Goal: Information Seeking & Learning: Find specific fact

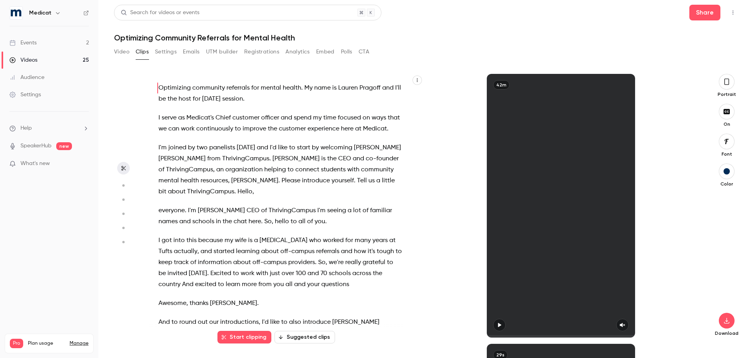
click at [31, 42] on div "Events" at bounding box center [22, 43] width 27 height 8
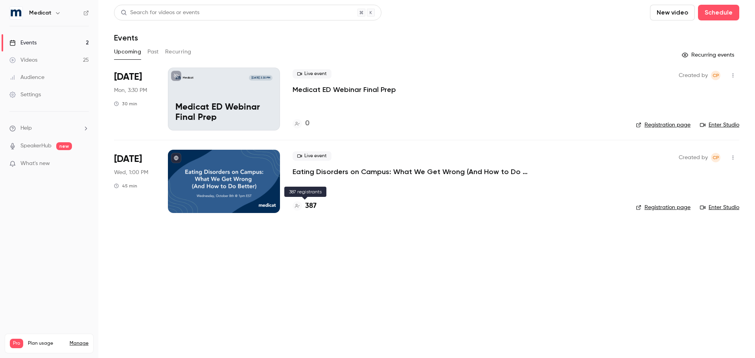
click at [307, 208] on h4 "387" at bounding box center [310, 206] width 11 height 11
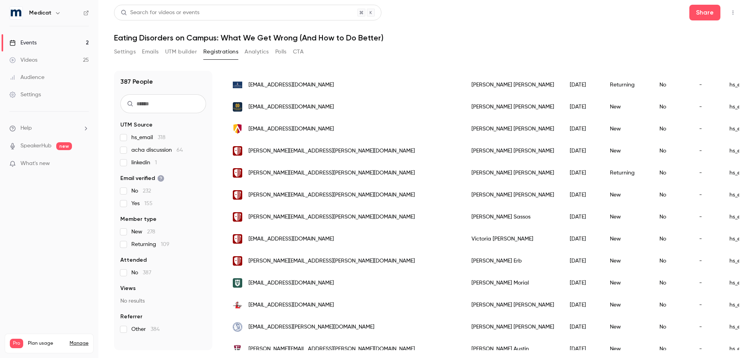
scroll to position [903, 0]
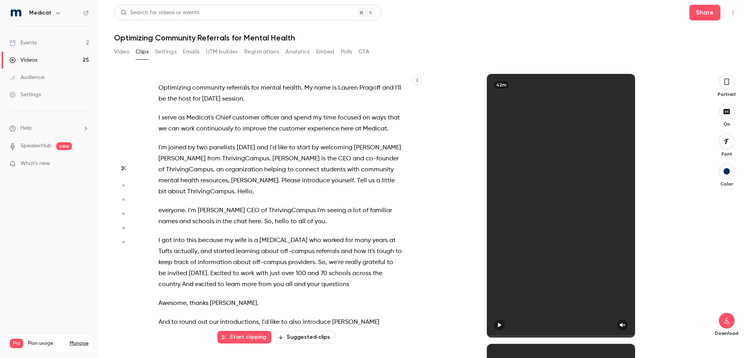
click at [49, 45] on link "Events 2" at bounding box center [49, 42] width 98 height 17
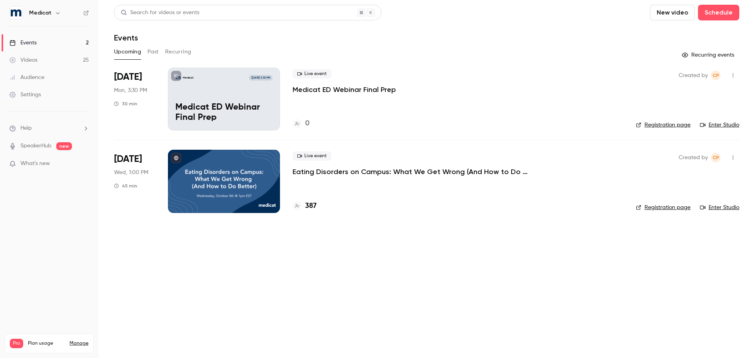
click at [156, 51] on button "Past" at bounding box center [152, 52] width 11 height 13
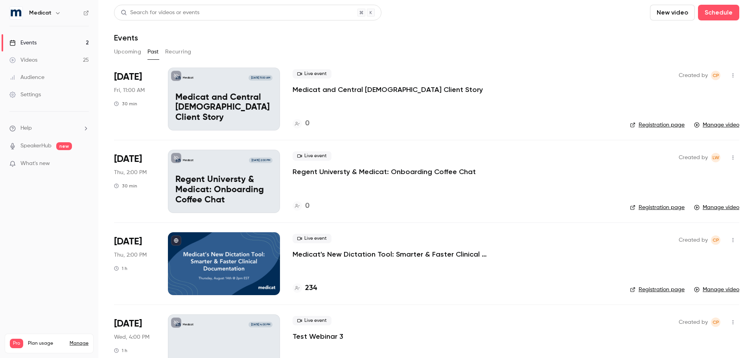
click at [392, 174] on p "Regent Universty & Medicat: Onboarding Coffee Chat" at bounding box center [384, 171] width 183 height 9
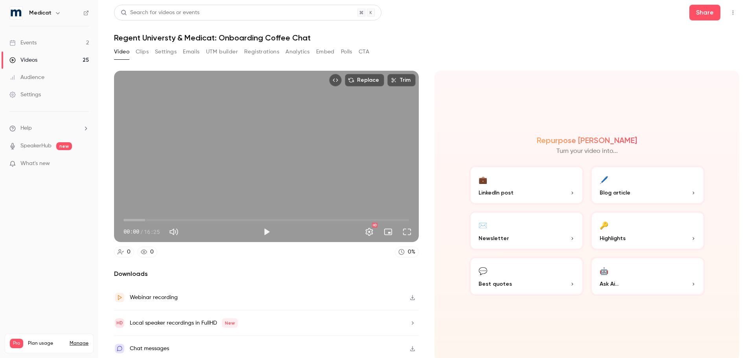
click at [144, 52] on button "Clips" at bounding box center [142, 52] width 13 height 13
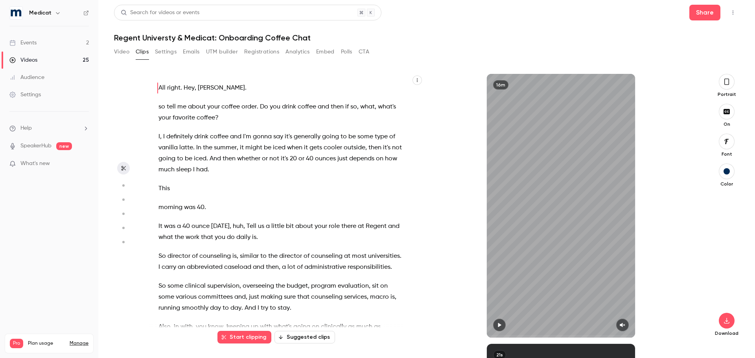
click at [722, 87] on button "button" at bounding box center [727, 82] width 16 height 16
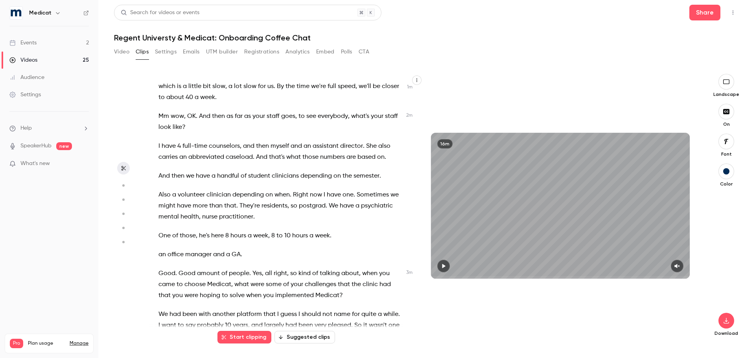
scroll to position [433, 0]
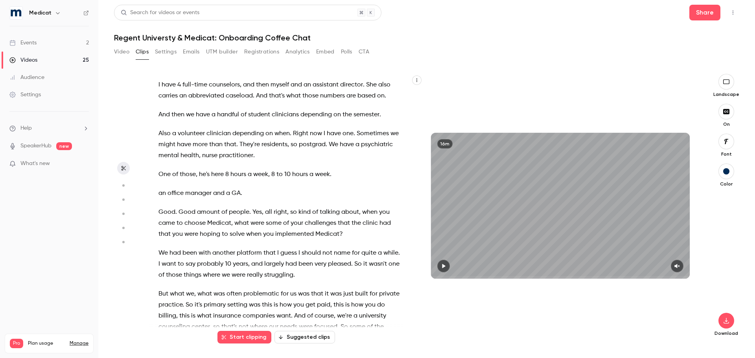
click at [313, 341] on button "Suggested clips" at bounding box center [305, 337] width 61 height 13
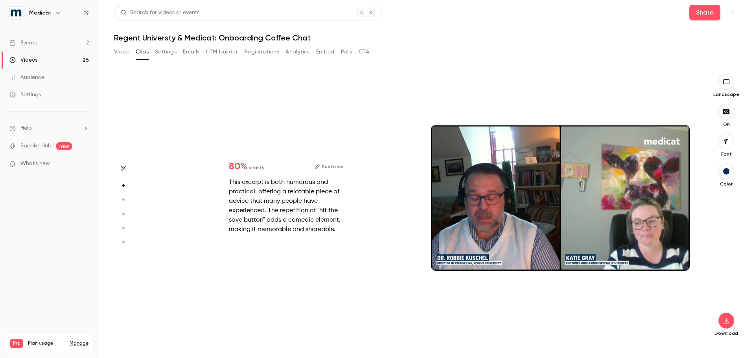
scroll to position [270, 0]
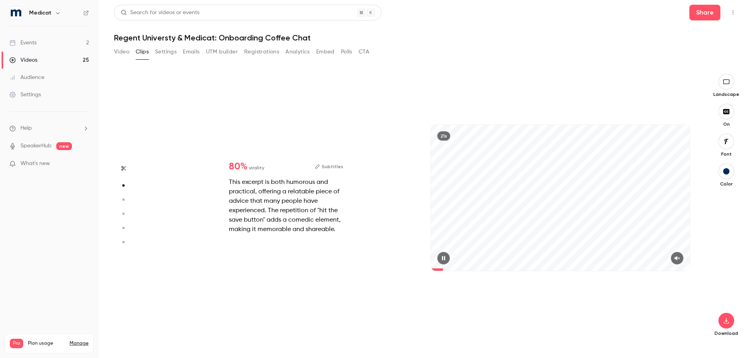
click at [680, 259] on icon "button" at bounding box center [677, 259] width 6 height 6
type input "*"
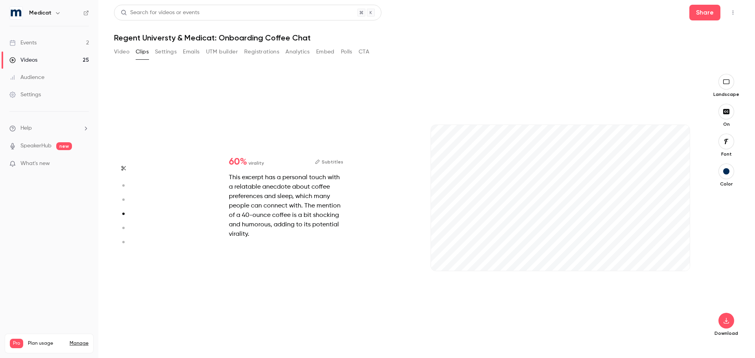
scroll to position [540, 0]
click at [676, 257] on icon "button" at bounding box center [677, 259] width 6 height 6
type input "*"
click at [679, 256] on icon "button" at bounding box center [677, 259] width 6 height 6
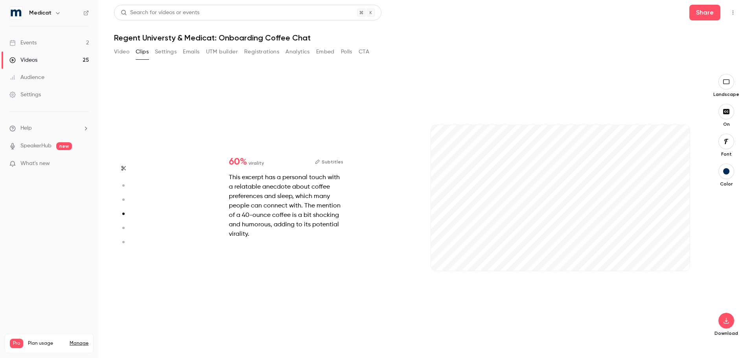
type input "*"
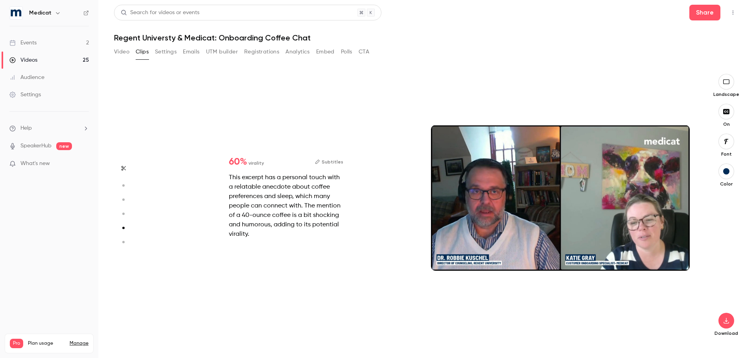
scroll to position [1081, 0]
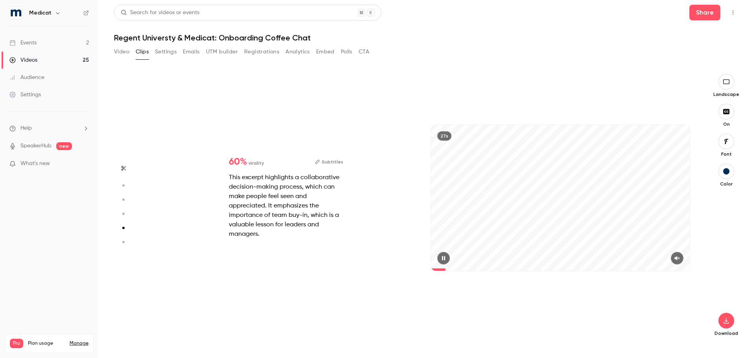
click at [678, 259] on icon "button" at bounding box center [677, 259] width 6 height 6
drag, startPoint x: 480, startPoint y: 293, endPoint x: 467, endPoint y: 289, distance: 13.2
click at [467, 289] on div "27s" at bounding box center [560, 206] width 275 height 264
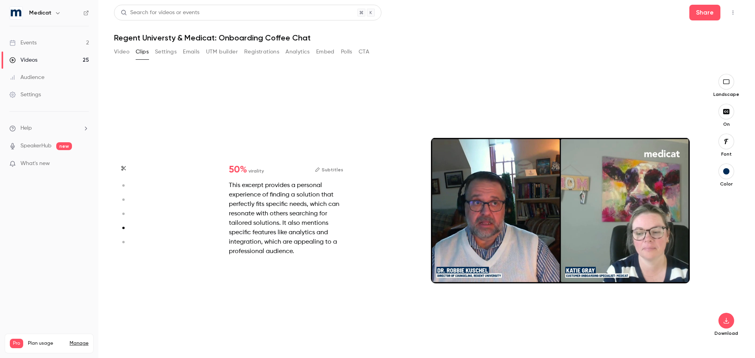
type input "*"
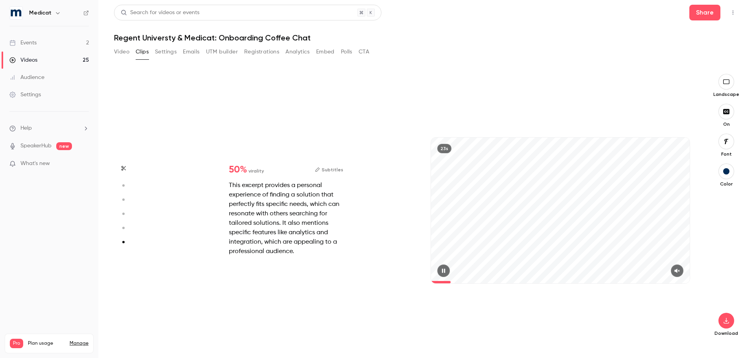
click at [675, 267] on button "button" at bounding box center [677, 271] width 13 height 13
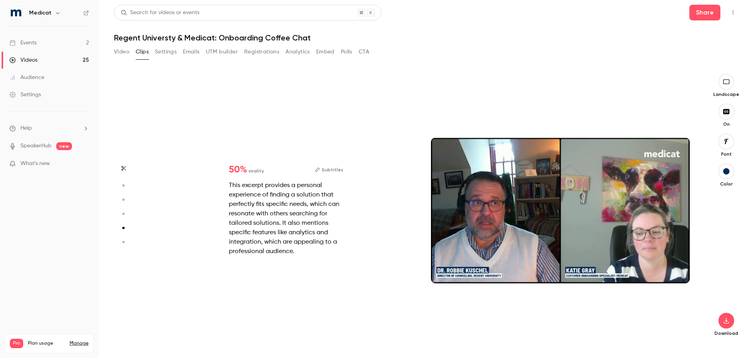
type input "*"
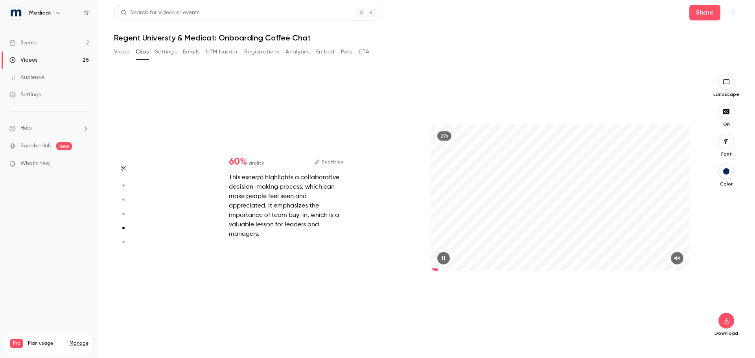
type input "*"
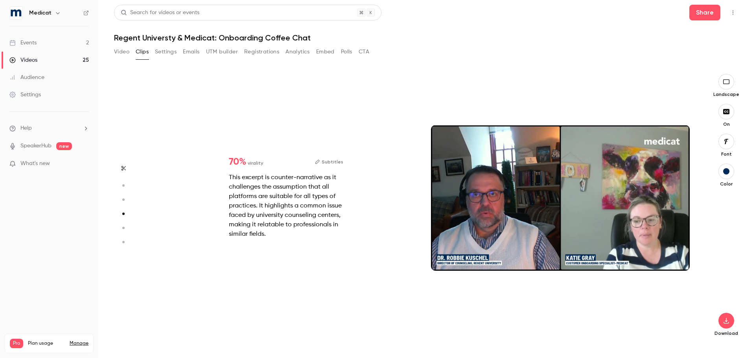
type input "*"
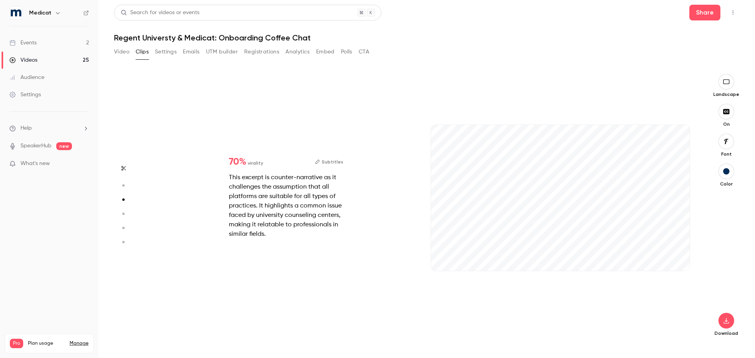
type input "*"
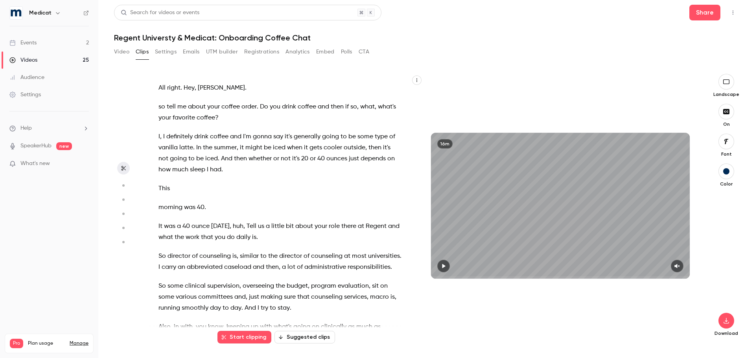
type input "*"
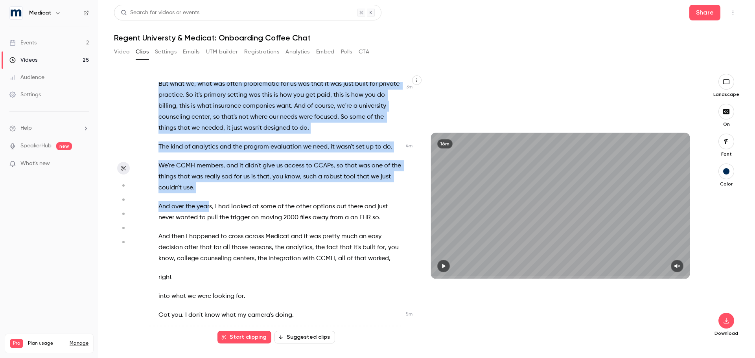
scroll to position [644, 0]
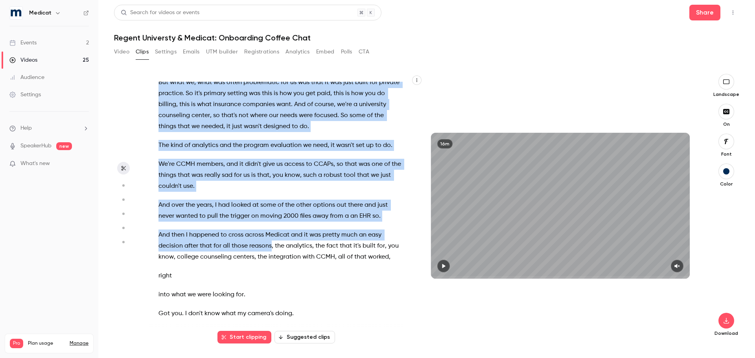
drag, startPoint x: 157, startPoint y: 167, endPoint x: 271, endPoint y: 259, distance: 146.8
click at [271, 259] on div "All right . Hey , Robbie . so tell me about your coffee order . Do you drink co…" at bounding box center [284, 210] width 271 height 256
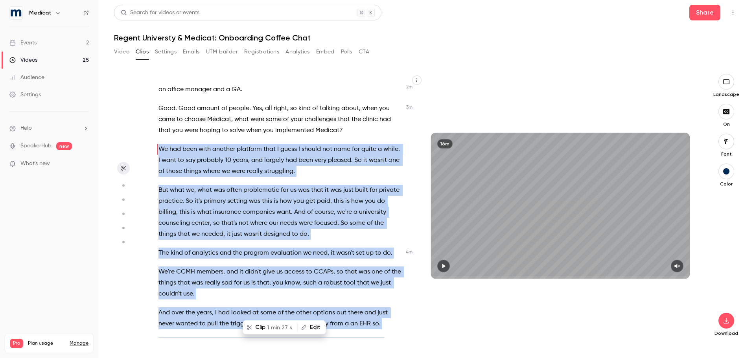
scroll to position [487, 0]
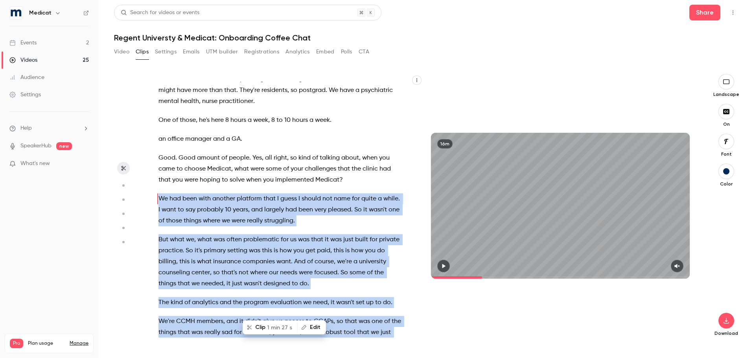
click at [274, 326] on span "1 min 27 s" at bounding box center [279, 328] width 25 height 8
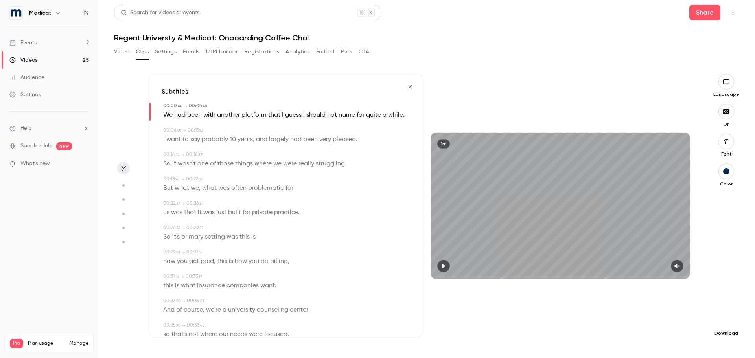
click at [725, 322] on icon "button" at bounding box center [726, 321] width 9 height 6
click at [633, 334] on span "Standard" at bounding box center [668, 334] width 90 height 8
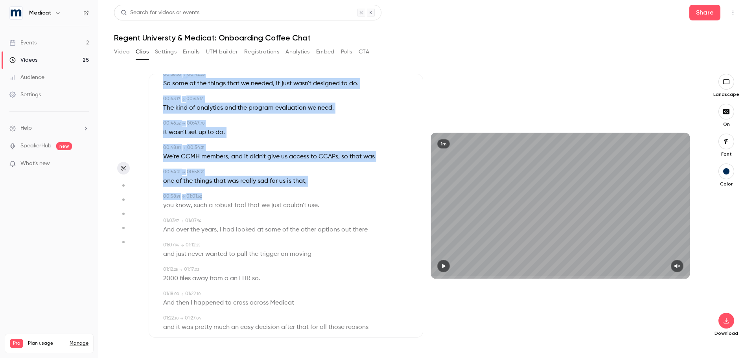
scroll to position [290, 0]
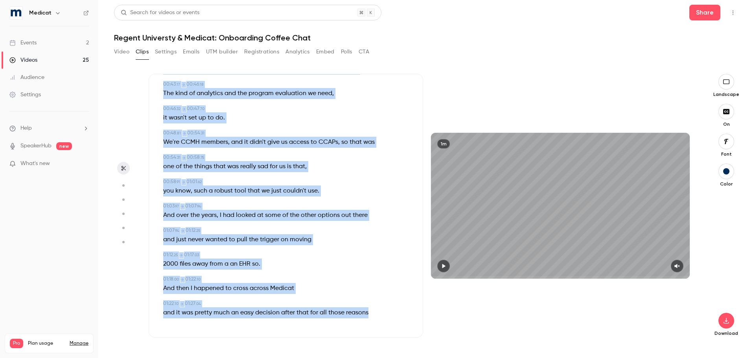
drag, startPoint x: 157, startPoint y: 110, endPoint x: 383, endPoint y: 311, distance: 302.0
click at [383, 311] on div "Subtitles 00:00 . 00 → 00:06 . 48 We had been with another platform that I gues…" at bounding box center [286, 206] width 275 height 264
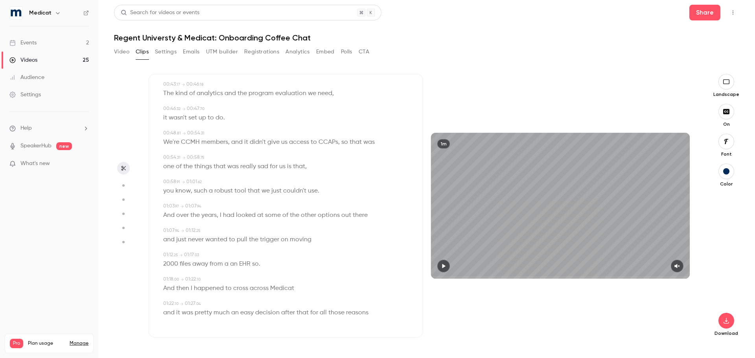
drag, startPoint x: 251, startPoint y: 259, endPoint x: 378, endPoint y: 314, distance: 137.7
click at [378, 314] on div "and it was pretty much an easy decision after that for all those reasons" at bounding box center [286, 313] width 247 height 11
type input "****"
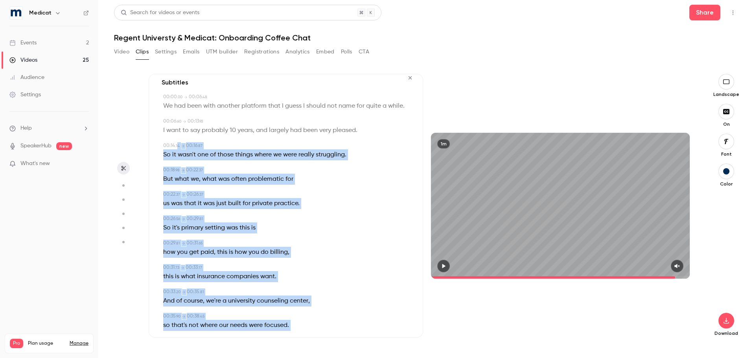
scroll to position [0, 0]
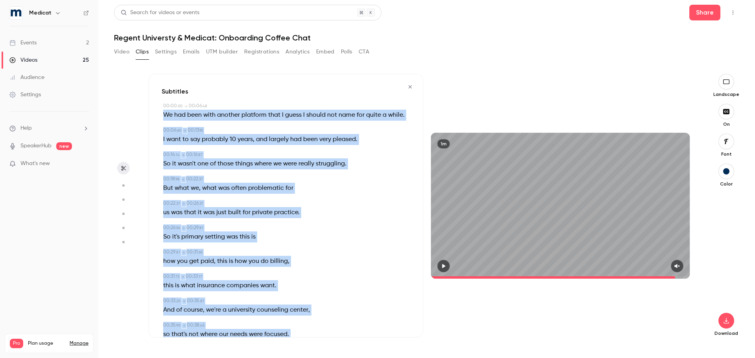
drag, startPoint x: 384, startPoint y: 315, endPoint x: 159, endPoint y: 116, distance: 300.4
click at [159, 116] on div "Subtitles 00:00 . 00 → 00:06 . 48 We had been with another platform that I gues…" at bounding box center [286, 206] width 275 height 264
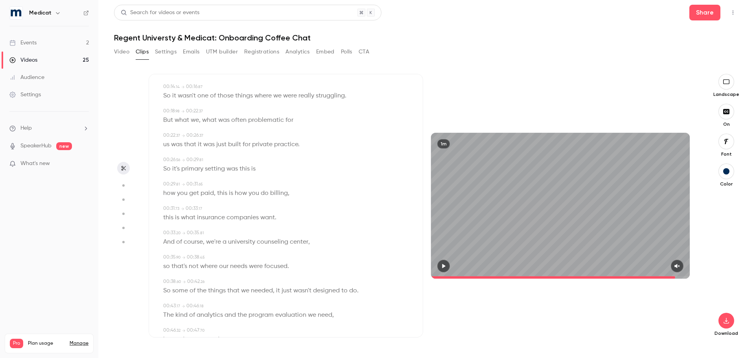
scroll to position [157, 0]
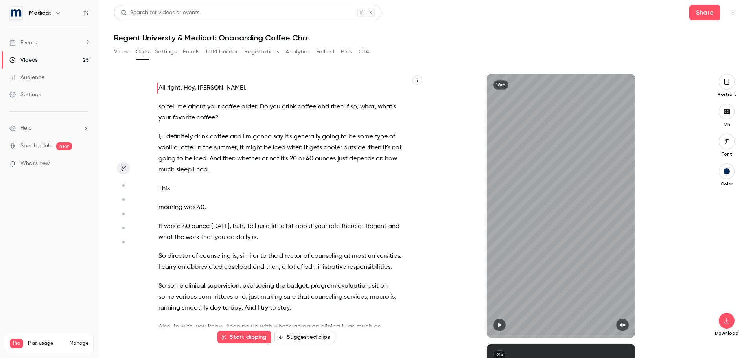
click at [723, 86] on button "button" at bounding box center [727, 82] width 16 height 16
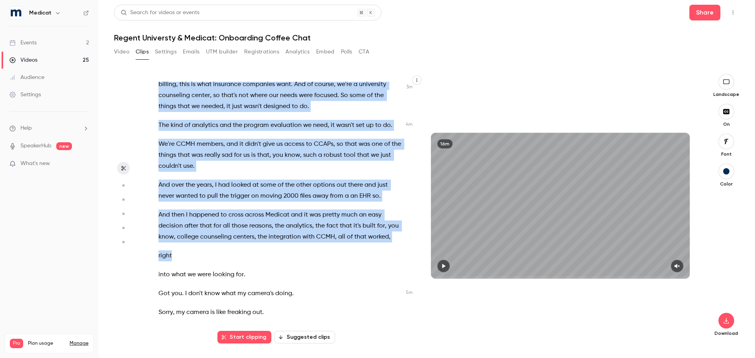
scroll to position [684, 0]
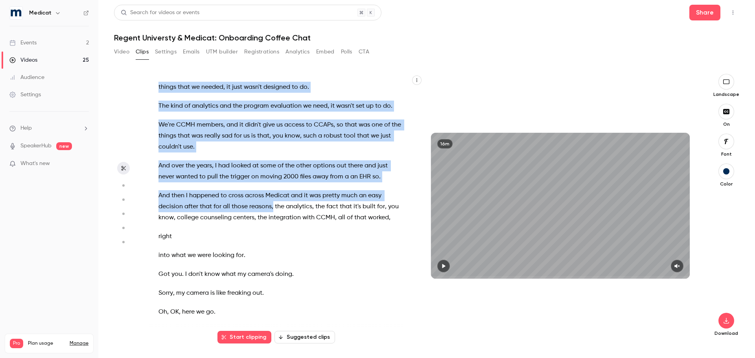
drag, startPoint x: 155, startPoint y: 210, endPoint x: 273, endPoint y: 220, distance: 118.9
click at [273, 220] on div "All right . Hey , Robbie . so tell me about your coffee order . Do you drink co…" at bounding box center [284, 210] width 271 height 256
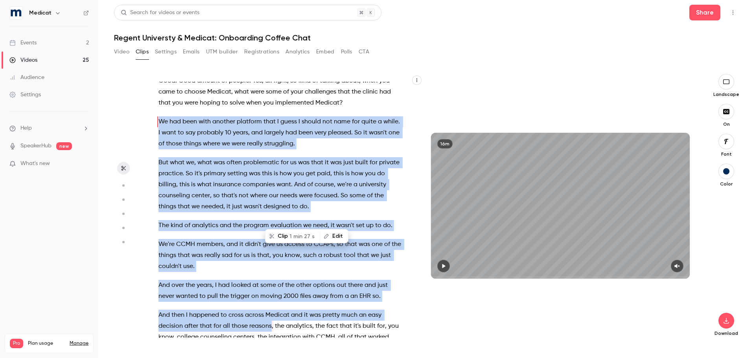
type input "*****"
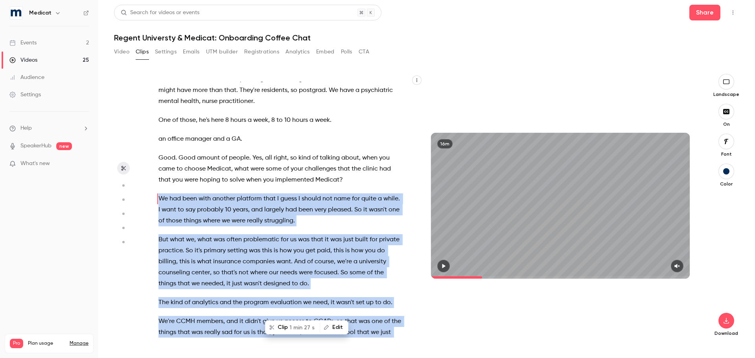
copy div "We had been with another platform that I guess I should not name for quite a wh…"
